Goal: Task Accomplishment & Management: Complete application form

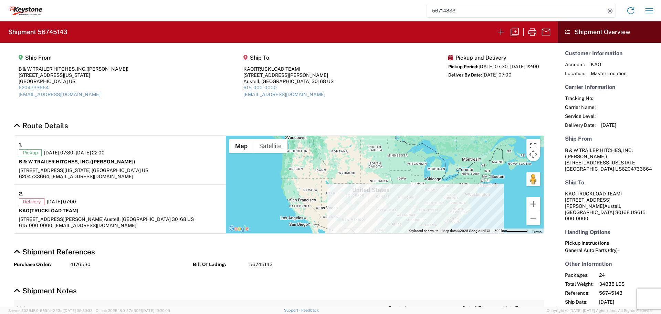
scroll to position [20, 0]
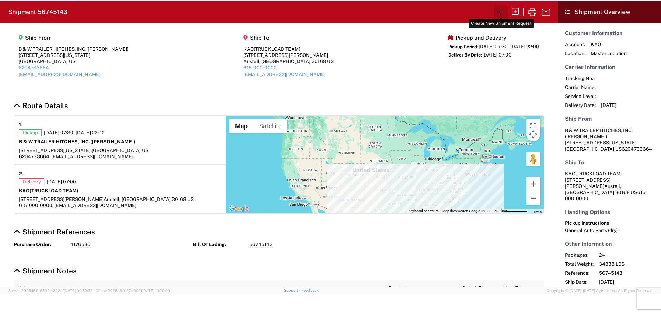
click at [504, 9] on icon "button" at bounding box center [501, 12] width 11 height 11
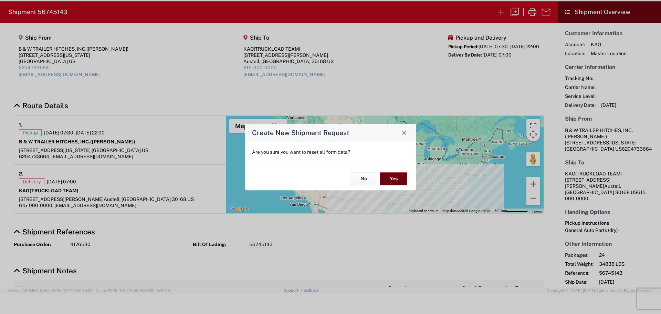
click at [396, 177] on button "Yes" at bounding box center [394, 179] width 28 height 13
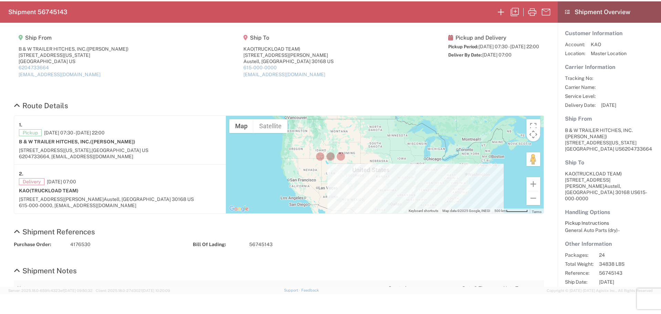
select select "FULL"
select select "US"
select select "LBS"
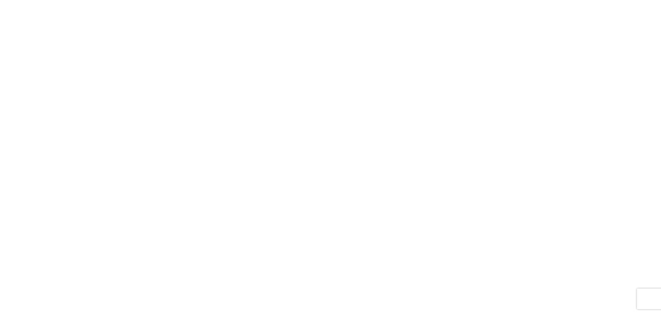
select select "FULL"
select select "LBS"
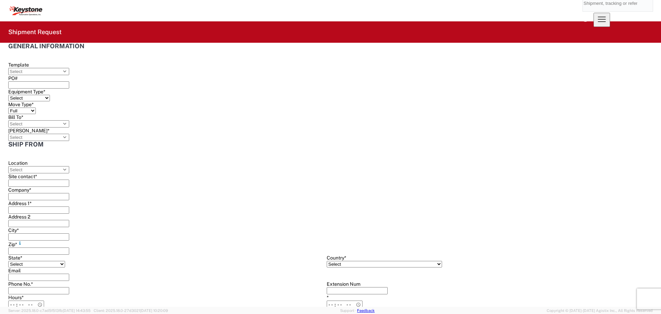
click at [583, 11] on input "search" at bounding box center [613, 3] width 60 height 17
type input "56715529"
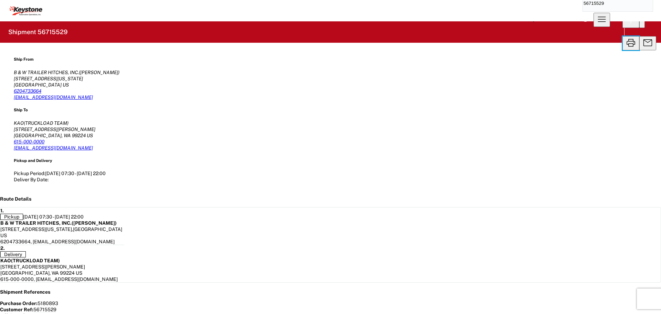
click at [625, 37] on icon "button" at bounding box center [630, 42] width 11 height 11
click at [625, 26] on icon "button" at bounding box center [630, 20] width 11 height 11
select select "FULL"
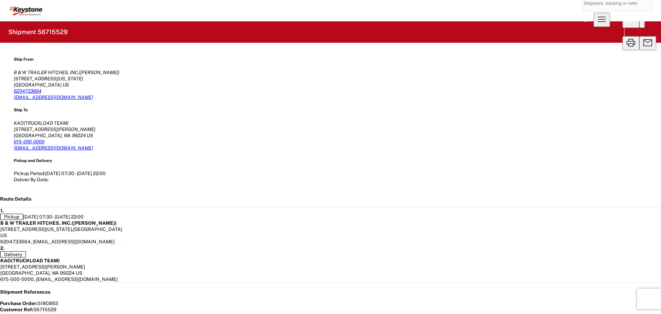
select select "US"
select select "LBS"
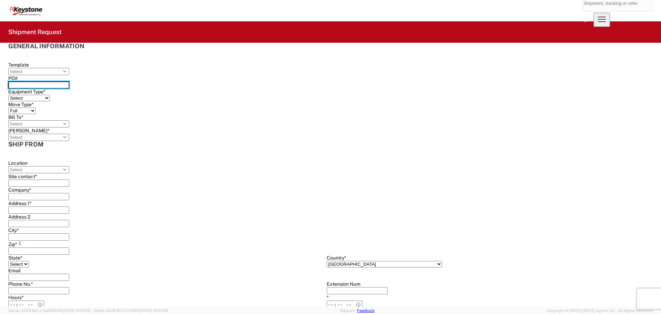
click at [69, 85] on input "PO#" at bounding box center [38, 84] width 61 height 7
type input "4496373"
click at [50, 95] on select "Select 53’ Dry Van Flatbed Dropdeck (van) Lowboy (flatbed) Rail" at bounding box center [29, 98] width 42 height 7
select select "STDV"
click at [50, 95] on select "Select 53’ Dry Van Flatbed Dropdeck (van) Lowboy (flatbed) Rail" at bounding box center [29, 98] width 42 height 7
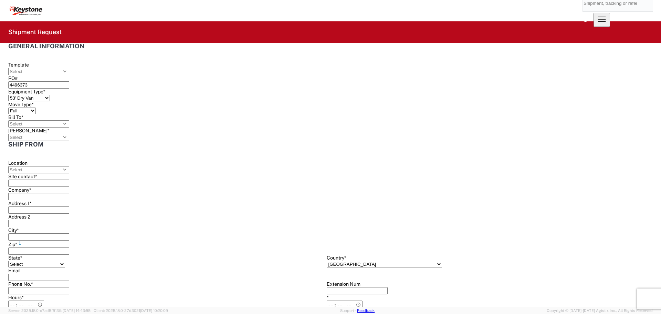
click at [69, 120] on input "Bill To *" at bounding box center [38, 123] width 61 height 7
type input "8538"
click at [244, 137] on div "8538 - [US_STATE][GEOGRAPHIC_DATA] - KAO Operations" at bounding box center [246, 132] width 134 height 11
type input "8538 - [US_STATE][GEOGRAPHIC_DATA] - KAO Operations"
click at [69, 134] on input "[PERSON_NAME] *" at bounding box center [38, 137] width 61 height 7
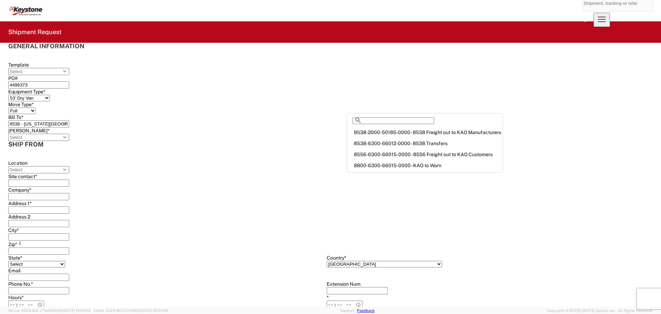
click at [410, 147] on div "8538-6300-66012-0000 - 8538 Transfers" at bounding box center [424, 143] width 153 height 11
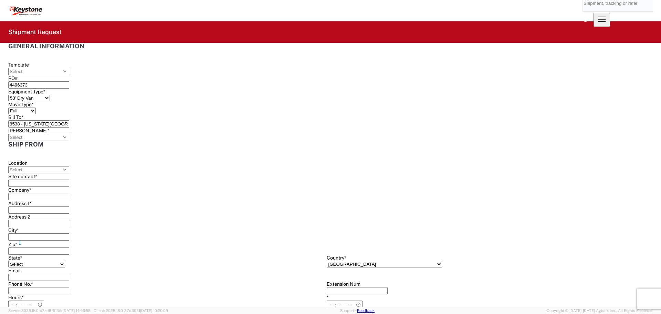
type input "8538-6300-66012-0000 - 8538 Transfers, 8538-6300-66012-0000 - 8538 Transfers"
click at [60, 166] on input "Location" at bounding box center [38, 169] width 61 height 7
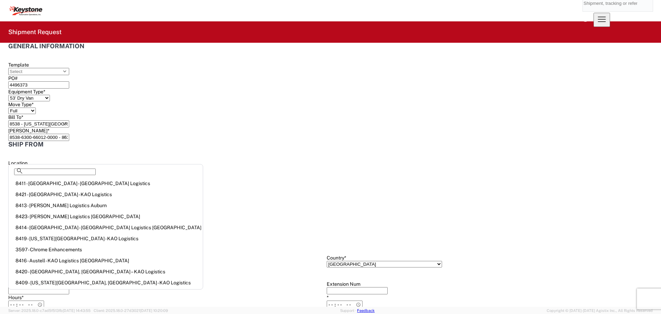
click at [62, 166] on input "Location" at bounding box center [38, 169] width 61 height 7
click at [169, 160] on div "Location" at bounding box center [323, 166] width 631 height 13
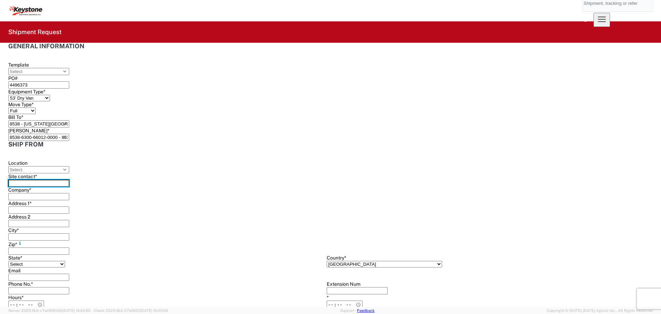
click at [69, 181] on input "Site contact *" at bounding box center [38, 182] width 61 height 7
type input "BILL OR [PERSON_NAME]"
type input "B & W TRAILER HITCHES, INC."
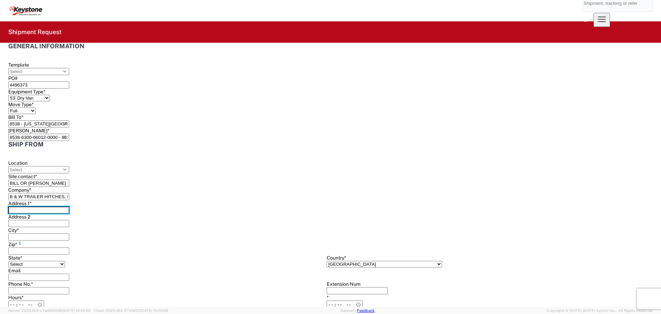
type input "[STREET_ADDRESS][US_STATE]"
type input "HUMBOLDT"
type input "66748"
select select "KS"
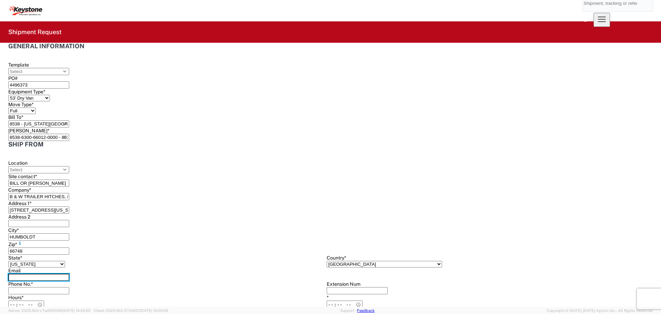
type input "[EMAIL_ADDRESS][DOMAIN_NAME]"
type input "6204733664"
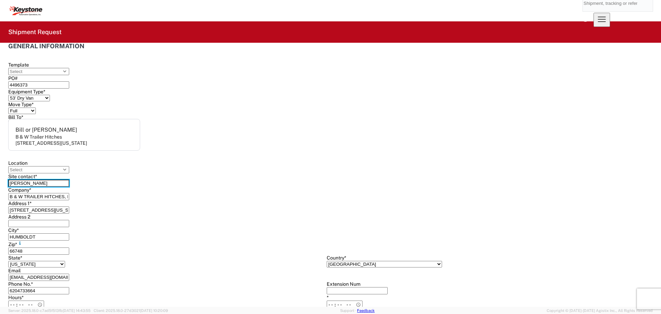
scroll to position [172, 0]
type input "[PERSON_NAME]"
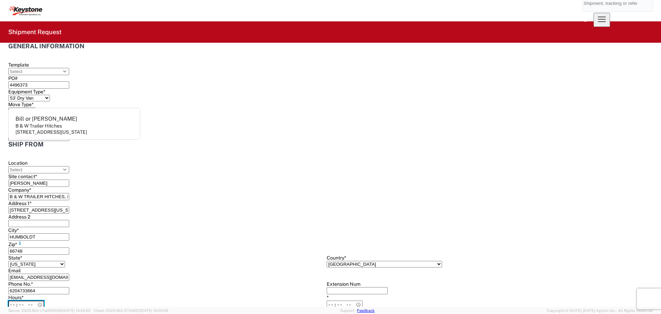
click at [44, 300] on input "Hours *" at bounding box center [26, 304] width 36 height 8
type input "07:30"
click at [327, 300] on input "*" at bounding box center [345, 304] width 36 height 8
type input "22:00"
click at [327, 300] on input "22:00" at bounding box center [345, 304] width 36 height 8
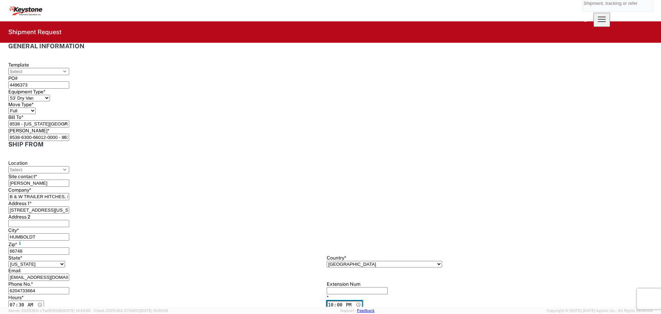
scroll to position [34, 0]
type input "8"
type input "8538"
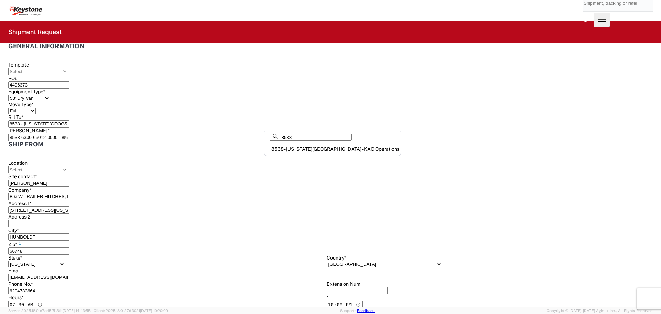
drag, startPoint x: 353, startPoint y: 151, endPoint x: 345, endPoint y: 152, distance: 8.4
click at [352, 150] on div "8538 - [US_STATE][GEOGRAPHIC_DATA] - KAO Operations" at bounding box center [333, 148] width 134 height 11
type input "8538 - [US_STATE][GEOGRAPHIC_DATA] - KAO Operations"
type input "KAO"
type input "[STREET_ADDRESS]"
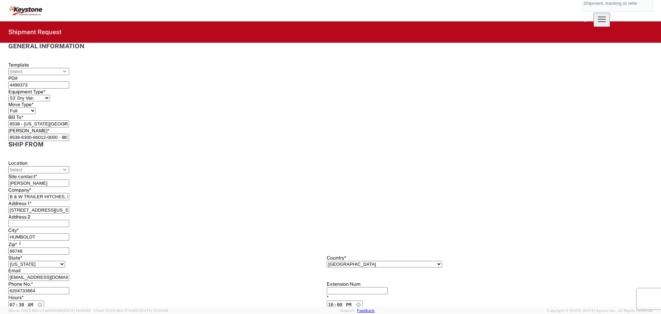
type input "[US_STATE][GEOGRAPHIC_DATA]"
type input "66105"
select select "KS"
select select "US"
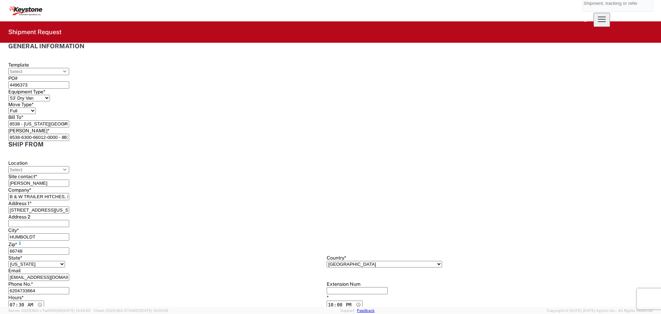
scroll to position [138, 0]
type input "TRUCKLOAD TEAM"
type input "[EMAIL_ADDRESS][DOMAIN_NAME]"
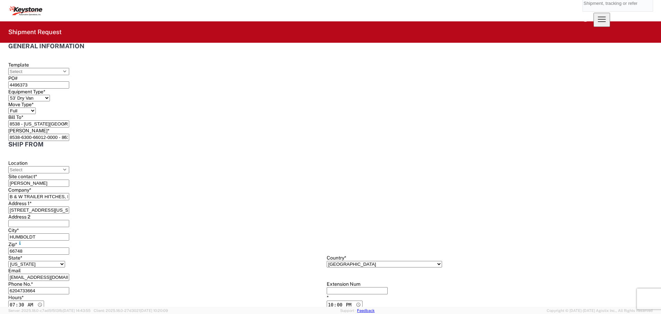
scroll to position [241, 0]
type input "615-000-0000"
type input "[PERSON_NAME]"
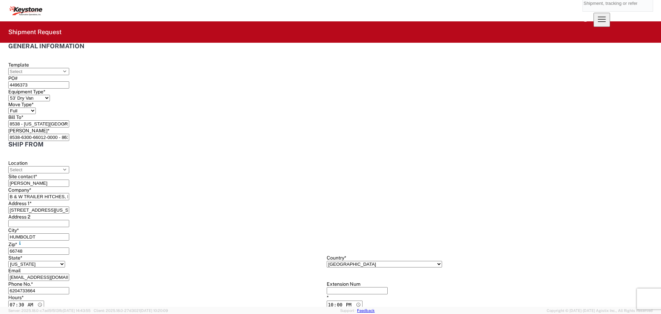
type input "[EMAIL_ADDRESS][DOMAIN_NAME]"
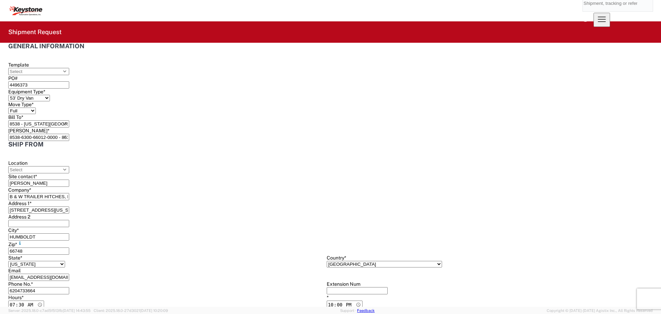
type input "[PHONE_NUMBER]"
type input "[DATE]"
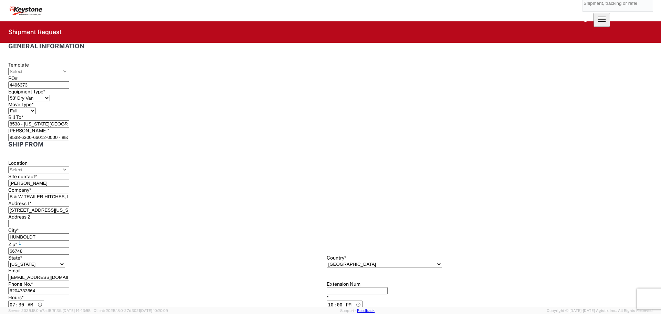
type input "[DATE]"
type input "28059"
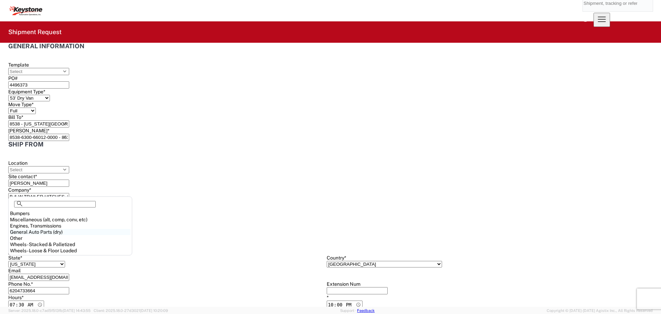
click at [53, 235] on div "General Auto Parts (dry)" at bounding box center [70, 232] width 121 height 6
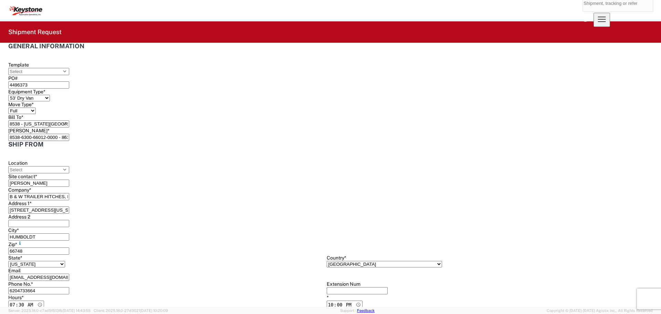
type input "General Auto Parts (dry)"
type input "21"
type input "774"
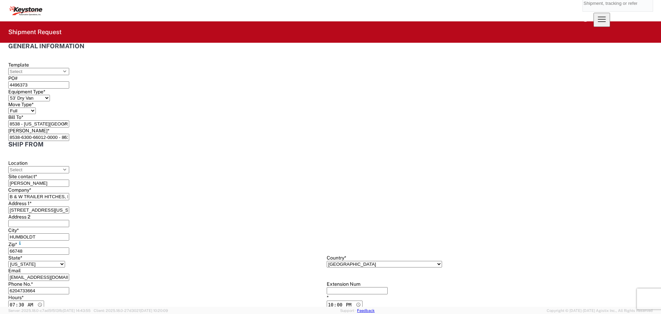
type input "40"
type input "48"
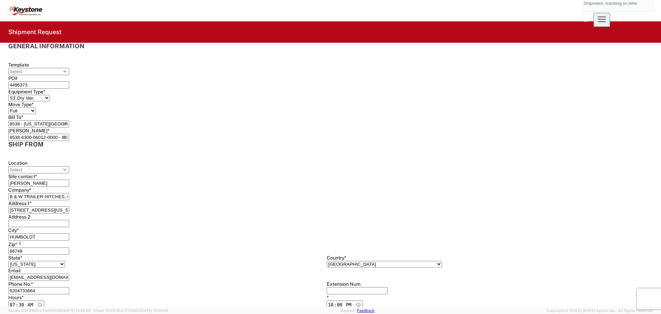
select select "KS"
select select "US"
